Goal: Find specific page/section: Find specific page/section

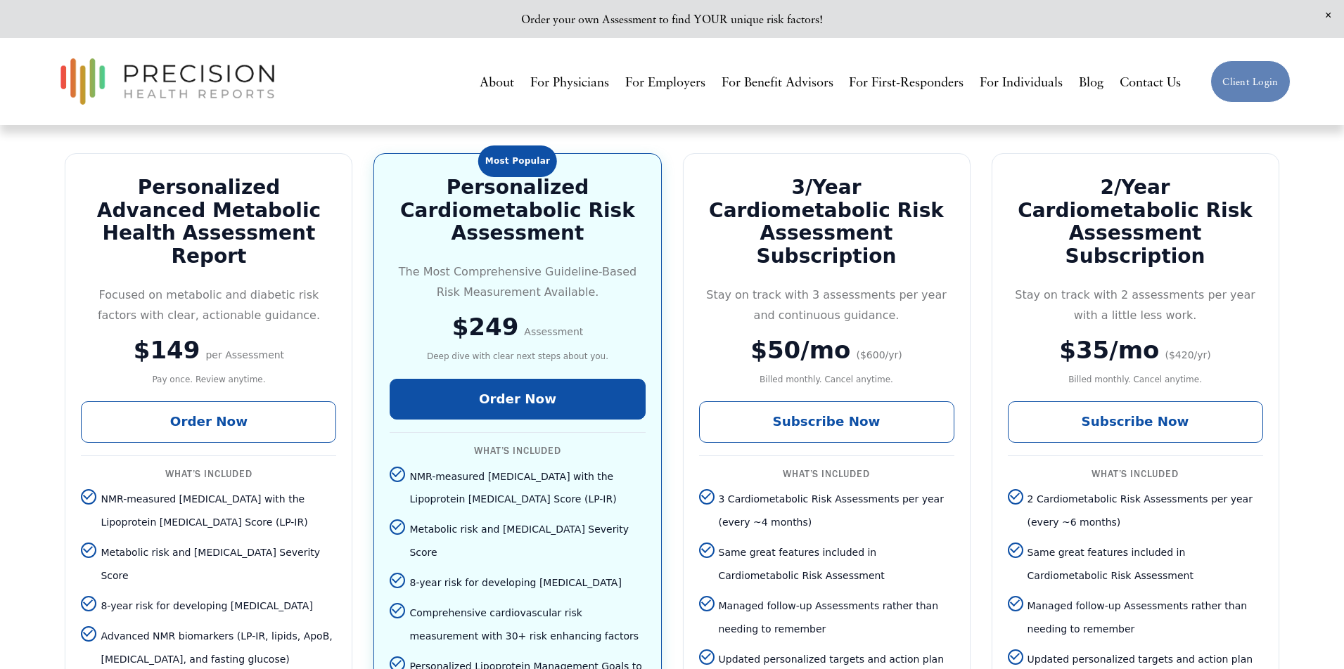
scroll to position [2301, 0]
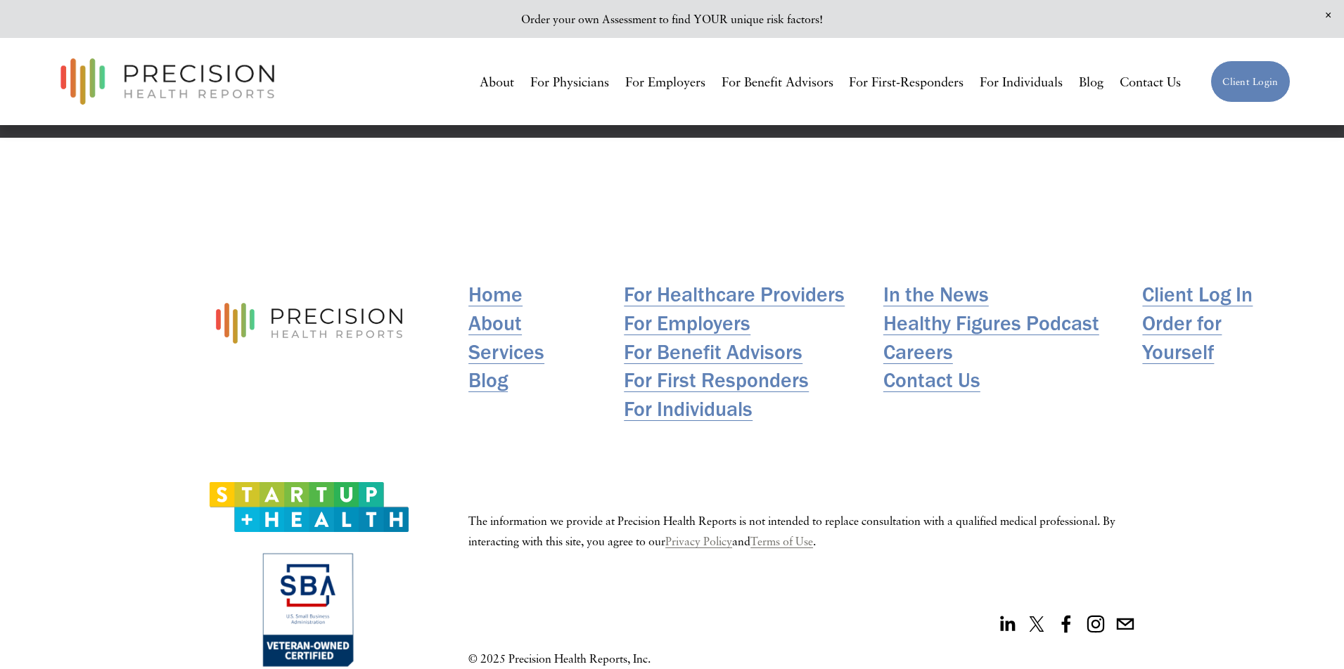
scroll to position [282, 0]
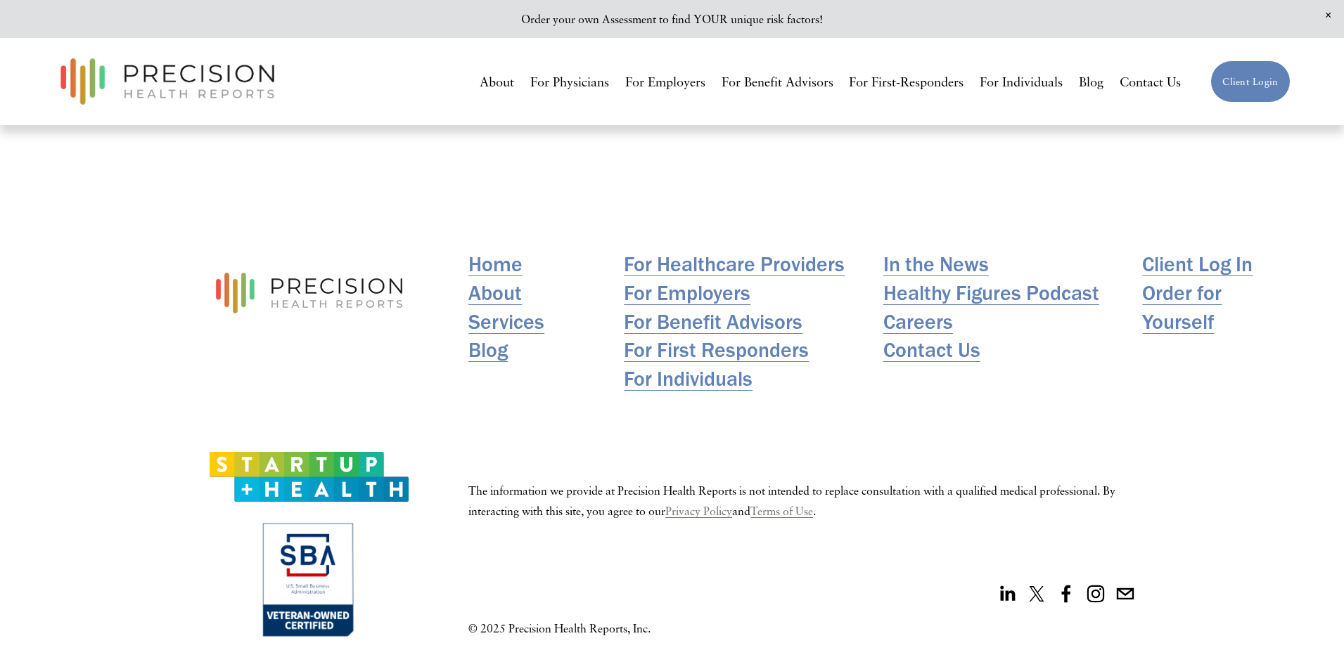
scroll to position [282, 0]
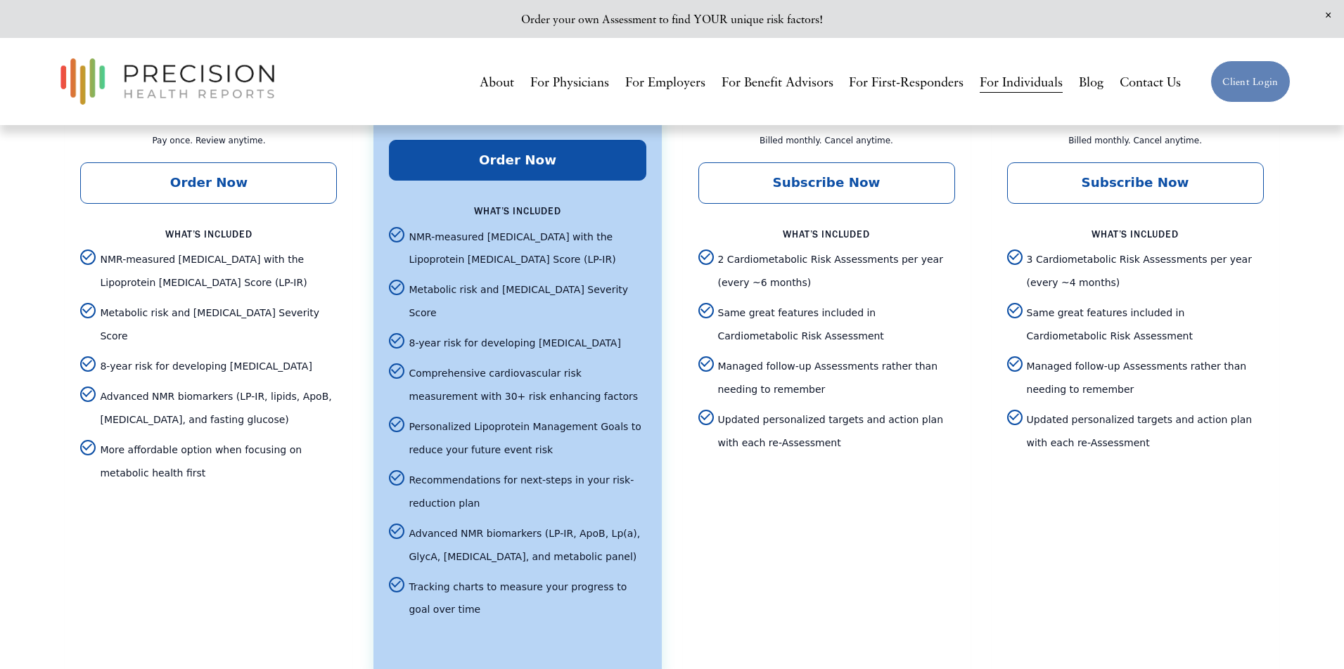
scroll to position [2551, 0]
